Goal: Task Accomplishment & Management: Complete application form

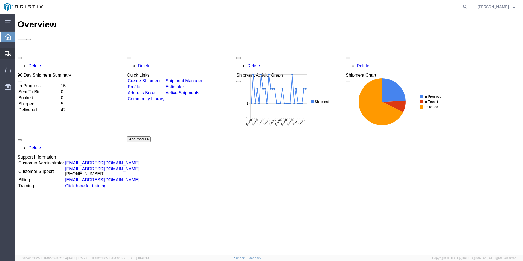
click at [0, 0] on span "Create Shipment" at bounding box center [0, 0] width 0 height 0
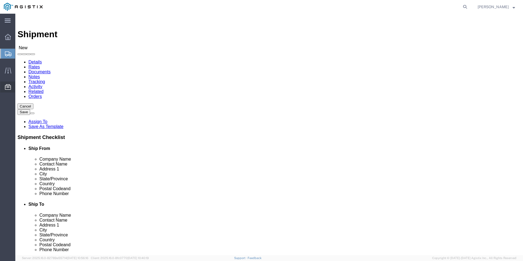
select select
click select "Select Kerotest Manufacturing Corp PG&E"
select select "9596"
click select "Select Kerotest Manufacturing Corp PG&E"
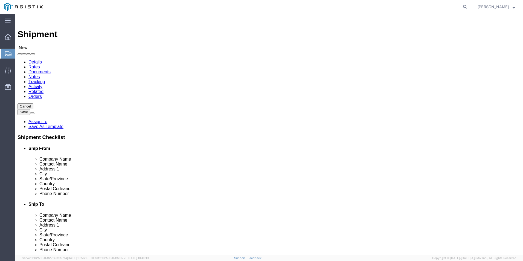
select select
click select "Select All Others [GEOGRAPHIC_DATA] [GEOGRAPHIC_DATA] [GEOGRAPHIC_DATA] [GEOGRA…"
select select "19740"
click select "Select All Others [GEOGRAPHIC_DATA] [GEOGRAPHIC_DATA] [GEOGRAPHIC_DATA] [GEOGRA…"
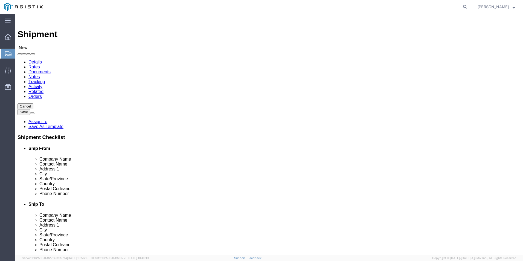
select select "MYPROFILE"
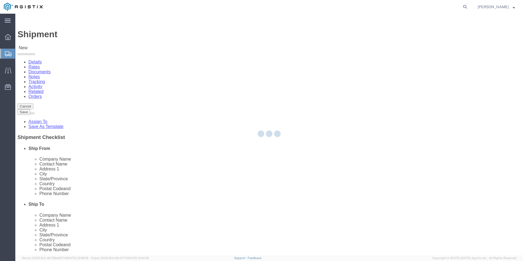
select select "LA"
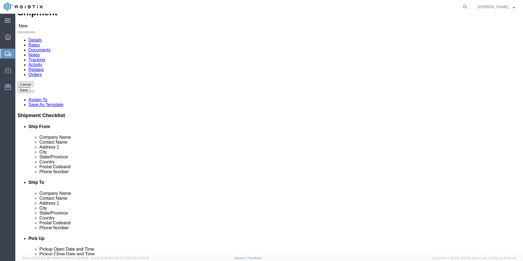
scroll to position [55, 0]
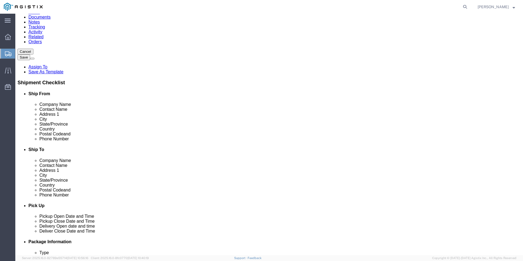
click input "text"
type input "P"
click p "- PACIFIC GAS & ELECTRIC - ([PERSON_NAME]) [STREET_ADDRESS][PERSON_NAME]"
select select "CA"
type input "PACIFIC GAS & ELECTRIC"
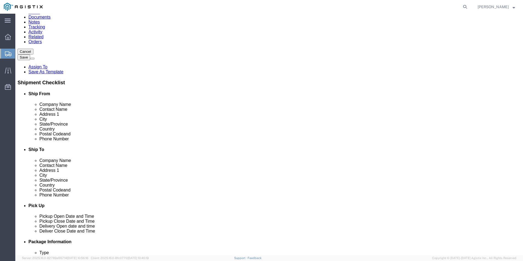
click input "text"
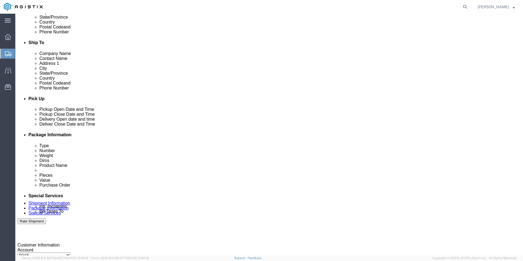
scroll to position [164, 0]
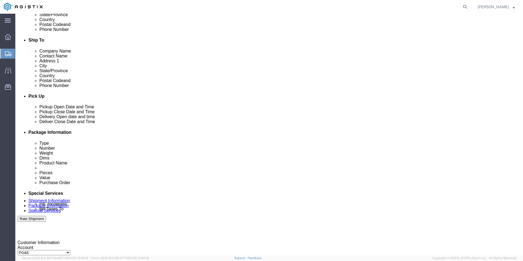
type input "FREMONT MATERIALS"
click div "[DATE] 10:00 AM"
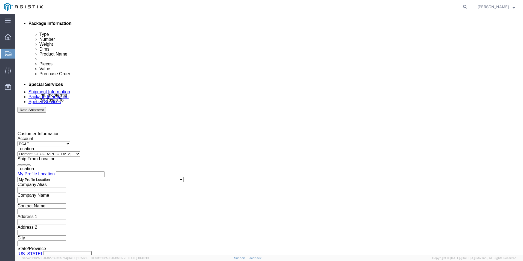
type input "8:00 AM"
click button "Apply"
click input "text"
type input "3501397501"
click select "Select Air Less than Truckload Multi-Leg Ocean Freight Rail Small Parcel Truckl…"
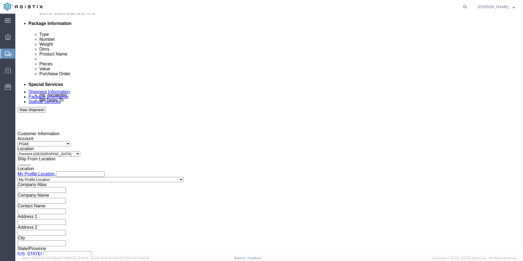
select select "LTL"
click select "Select Air Less than Truckload Multi-Leg Ocean Freight Rail Small Parcel Truckl…"
click input "text"
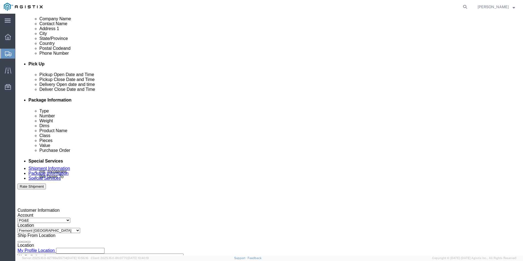
scroll to position [191, 0]
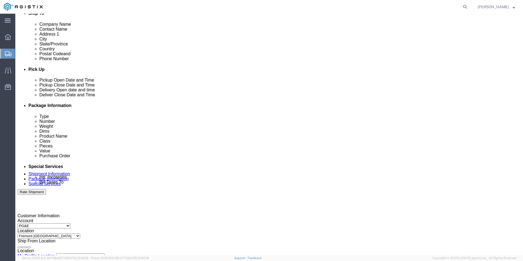
click div
click div "[DATE] 11:00 AM"
click input "04:00 AM"
type input "4:00 PM"
click button "Apply"
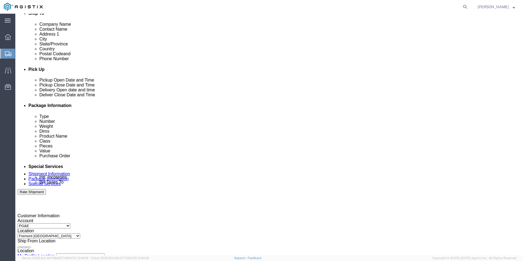
click div
drag, startPoint x: 228, startPoint y: 187, endPoint x: 226, endPoint y: 180, distance: 7.0
click div
click button "Apply"
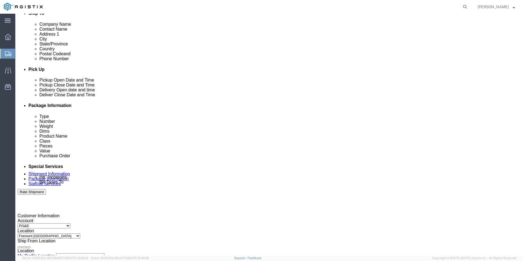
click icon
click div "[DATE] 5:00 PM"
click input "4:00 PM"
type input "8:00 AM"
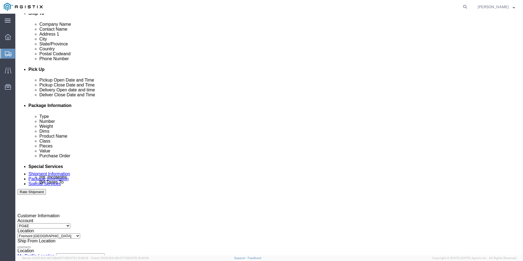
click button "Apply"
click div
type input "4:00 PM"
click div
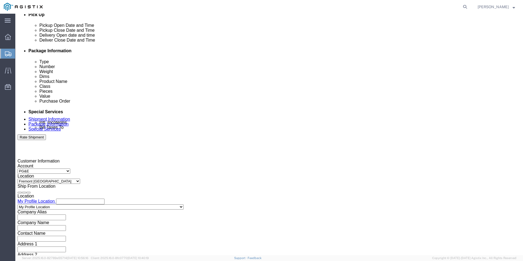
scroll to position [273, 0]
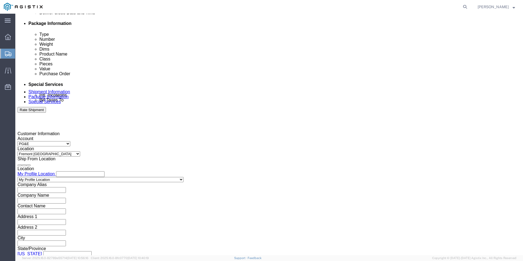
drag, startPoint x: 383, startPoint y: 219, endPoint x: 299, endPoint y: 255, distance: 91.6
click button "Continue"
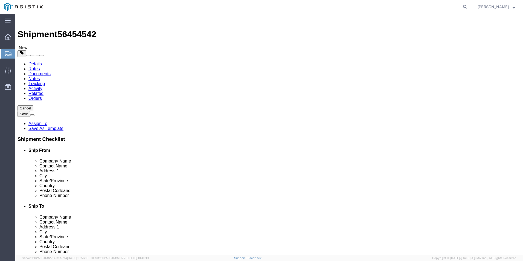
click select "Select Bulk Bundle(s) Cardboard Box(es) Carton(s) Crate(s) Drum(s) (Fiberboard)…"
select select "PSNS"
click select "Select Bulk Bundle(s) Cardboard Box(es) Carton(s) Crate(s) Drum(s) (Fiberboard)…"
click input "1"
type input "28"
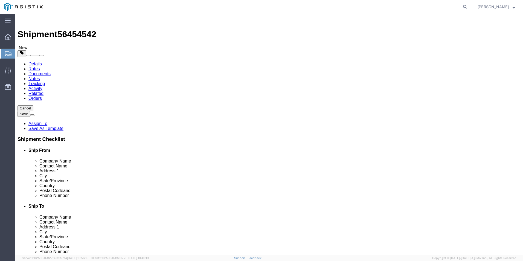
type input "38"
type input "26"
click link "Add Content"
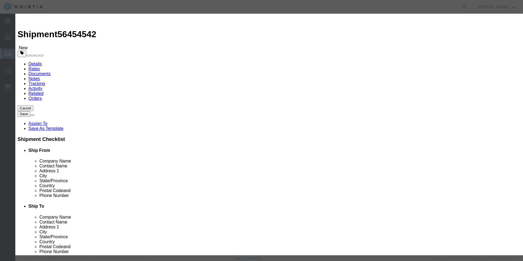
click input "text"
type input "STEEL VALVES C491105"
click input "0"
type input "3"
drag, startPoint x: 174, startPoint y: 64, endPoint x: 177, endPoint y: 62, distance: 3.8
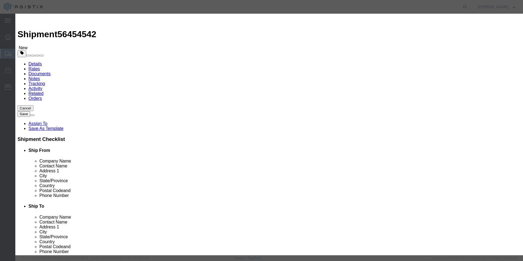
click input "text"
type input "3700"
click select "Select 50 55 60 65 70 85 92.5 100 125 175 250 300 400"
select select "50"
click select "Select 50 55 60 65 70 85 92.5 100 125 175 250 300 400"
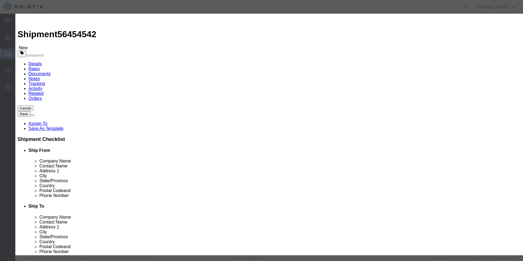
click input "STEEL VALVES C491105"
click input "STEEL VALVES ( C491105"
type input "STEEL VALVES ( C491105)"
click button "Save & Close"
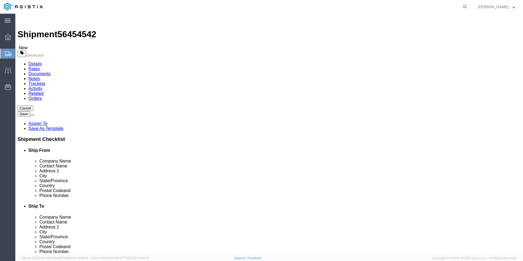
click input "0.00"
type input "0"
type input "80"
drag, startPoint x: 378, startPoint y: 225, endPoint x: 332, endPoint y: 216, distance: 47.1
click button "Continue"
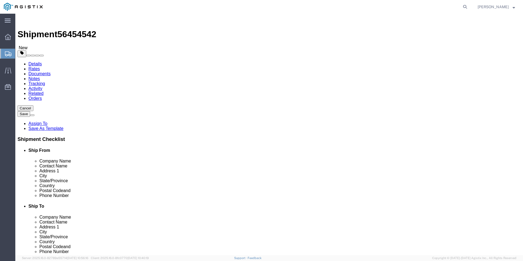
click button "Rate Shipment"
